Goal: Find specific page/section: Locate a particular part of the current website

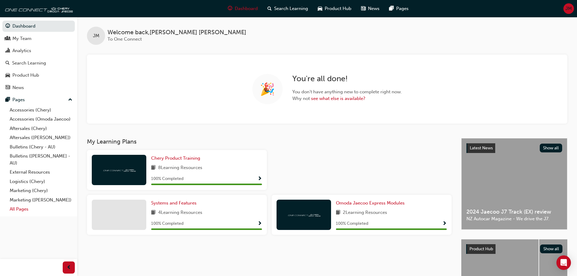
click at [19, 211] on link "All Pages" at bounding box center [41, 208] width 68 height 9
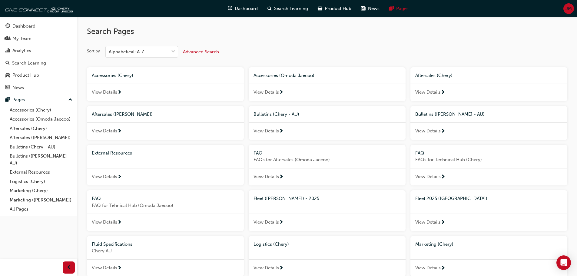
click at [429, 199] on span "Fleet 2025 ([GEOGRAPHIC_DATA])" at bounding box center [451, 198] width 72 height 5
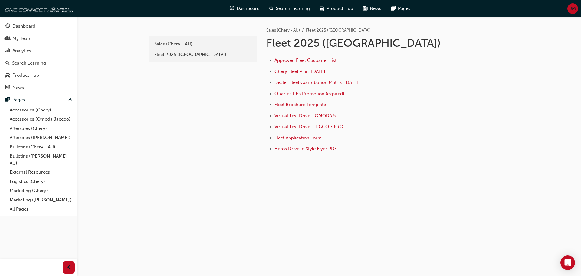
click at [324, 62] on span "Approved Fleet Customer List" at bounding box center [306, 60] width 62 height 5
click at [312, 84] on span "Dealer Fleet Contribution Matrix: [DATE]" at bounding box center [317, 82] width 84 height 5
